Goal: Navigation & Orientation: Find specific page/section

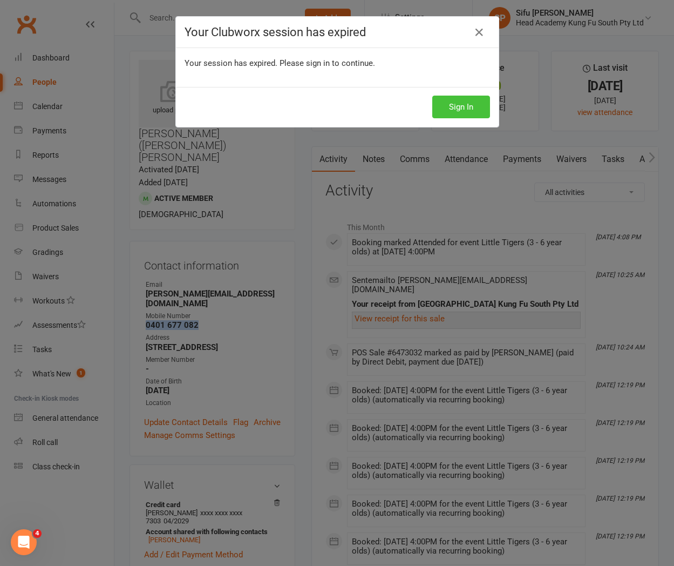
click at [459, 108] on button "Sign In" at bounding box center [461, 107] width 58 height 23
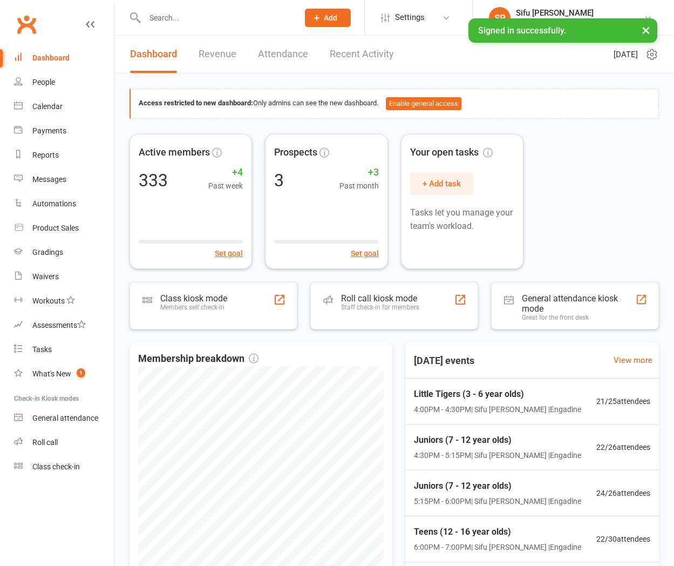
click at [646, 30] on button "×" at bounding box center [645, 29] width 19 height 23
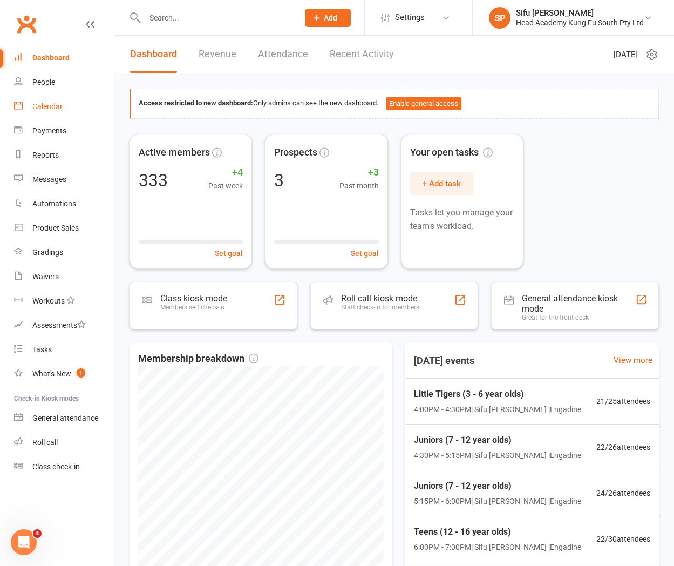
click at [43, 104] on div "Calendar" at bounding box center [47, 106] width 30 height 9
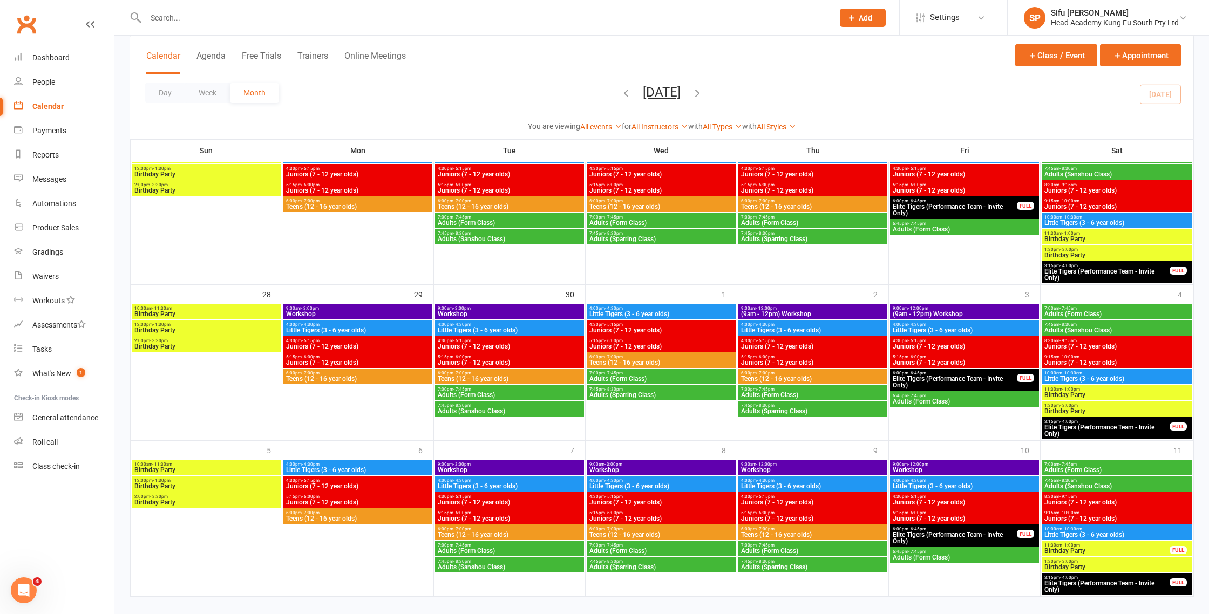
scroll to position [583, 0]
